Goal: Task Accomplishment & Management: Manage account settings

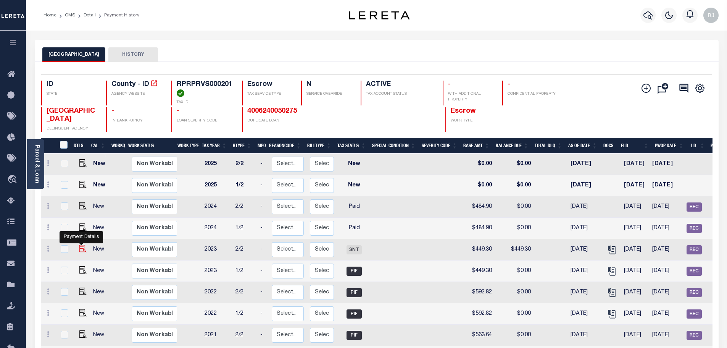
click at [79, 248] on img "" at bounding box center [83, 249] width 8 height 8
checkbox input "true"
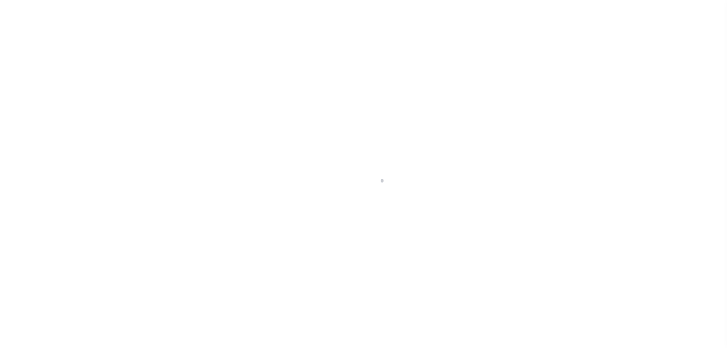
scroll to position [38, 0]
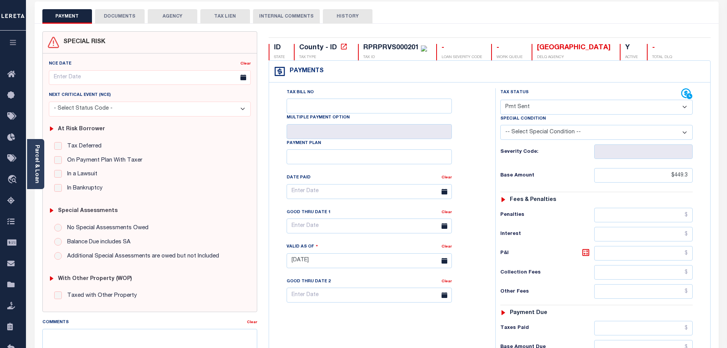
click at [573, 98] on div "Tax Status Status" at bounding box center [590, 93] width 181 height 11
click at [575, 108] on select "- Select Status Code - Open Due/Unpaid Paid Incomplete No Tax Due Internal Refu…" at bounding box center [596, 107] width 192 height 15
select select "PYD"
click at [500, 100] on select "- Select Status Code - Open Due/Unpaid Paid Incomplete No Tax Due Internal Refu…" at bounding box center [596, 107] width 192 height 15
type input "[DATE]"
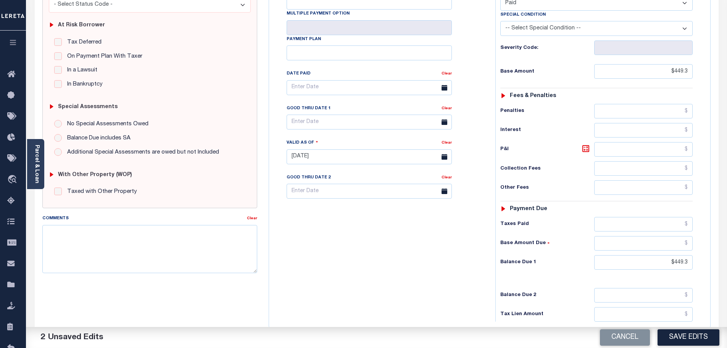
scroll to position [153, 0]
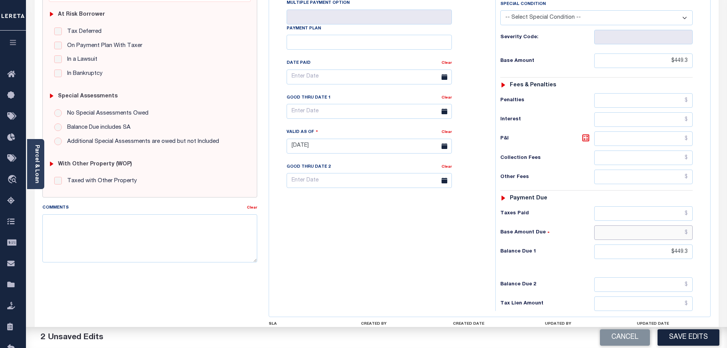
click at [654, 239] on input "text" at bounding box center [643, 232] width 99 height 14
click at [663, 256] on input "$449.3" at bounding box center [643, 251] width 99 height 14
type input "$0.00"
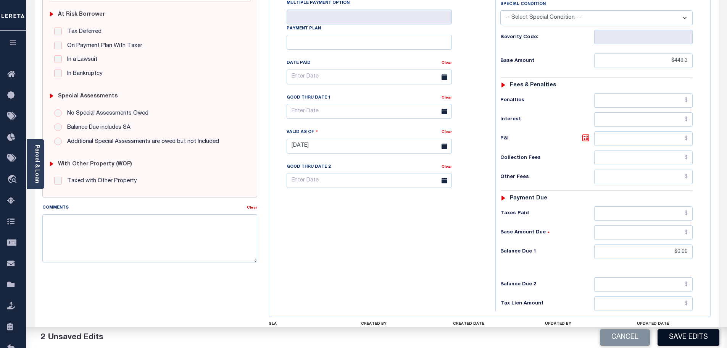
click at [687, 340] on button "Save Edits" at bounding box center [688, 337] width 62 height 16
